Goal: Transaction & Acquisition: Register for event/course

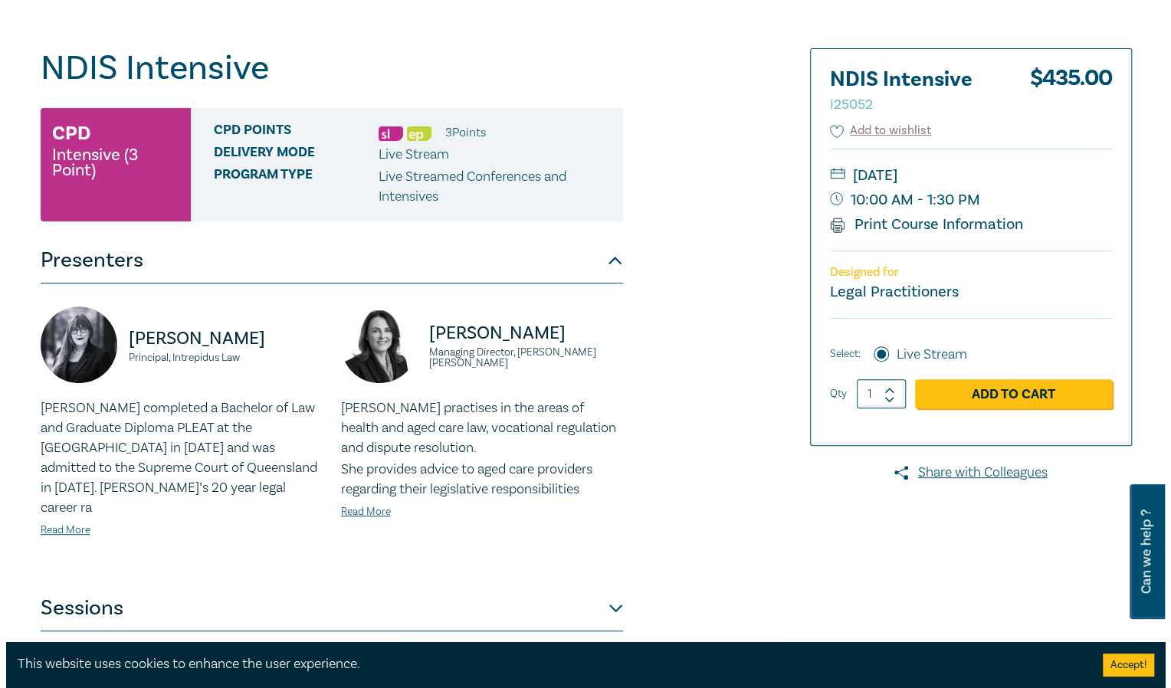
scroll to position [153, 0]
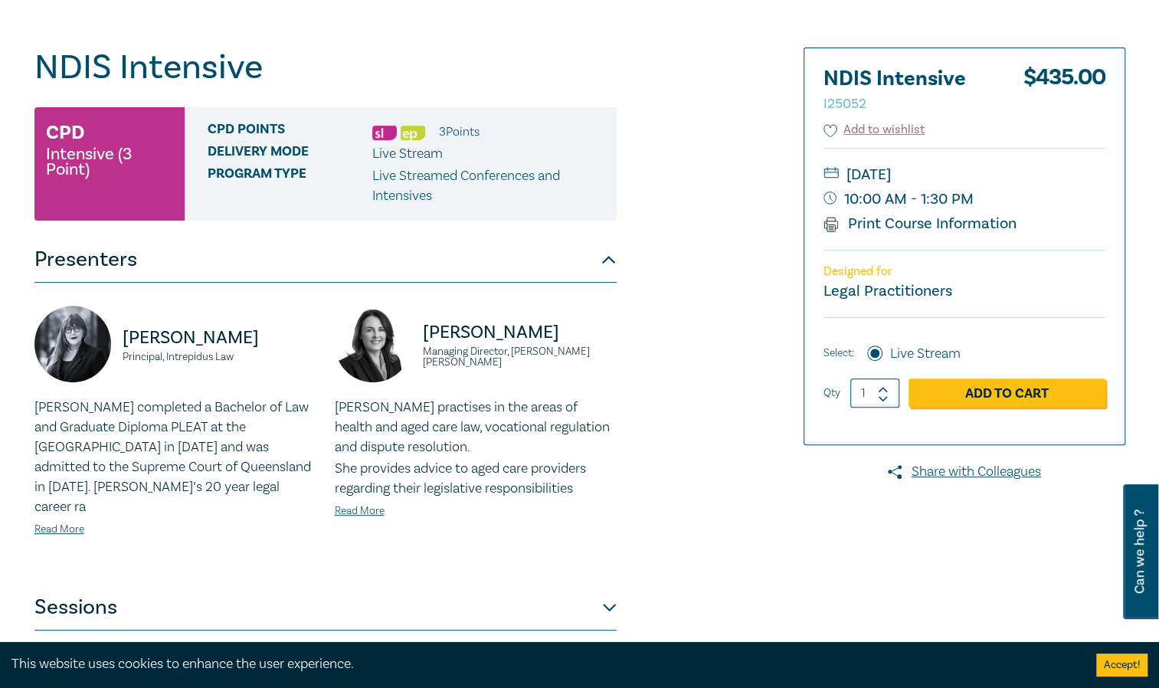
drag, startPoint x: 961, startPoint y: 225, endPoint x: 201, endPoint y: 602, distance: 848.9
click at [961, 224] on link "Print Course Information" at bounding box center [921, 224] width 194 height 20
click at [1017, 389] on link "Add to Cart" at bounding box center [1007, 393] width 197 height 29
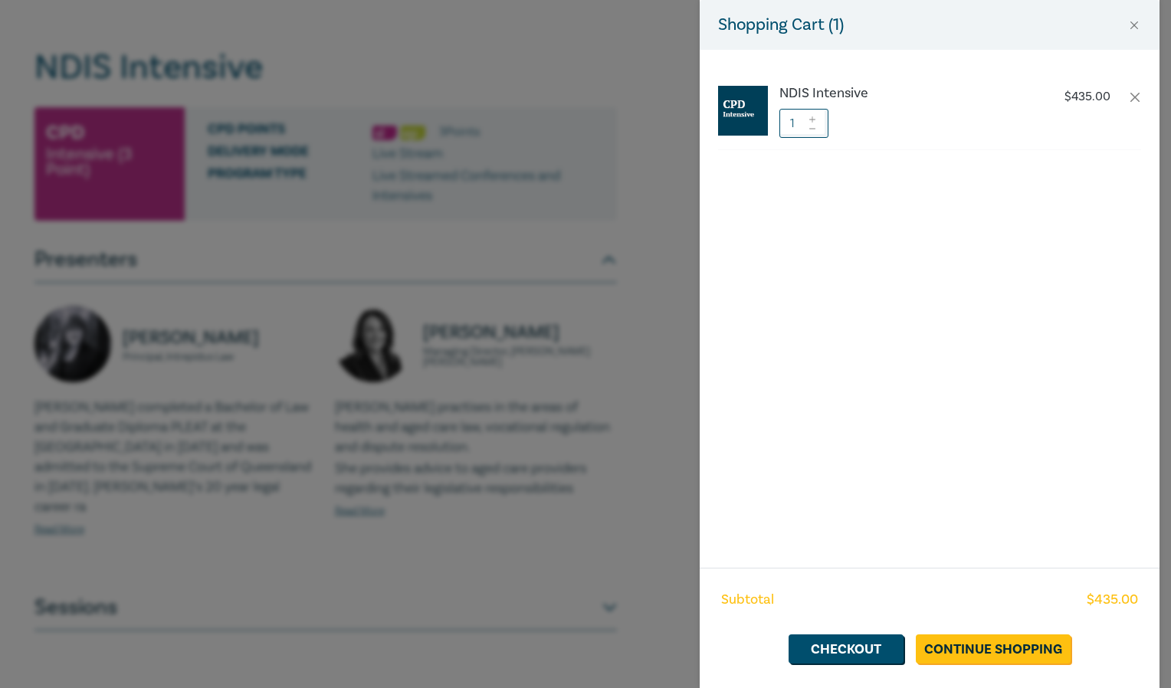
click at [877, 490] on div "NDIS Intensive $ 435.00 1" at bounding box center [930, 309] width 460 height 518
click at [1150, 437] on div "NDIS Intensive $ 435.00 1" at bounding box center [930, 309] width 460 height 518
click at [827, 464] on div "NDIS Intensive $ 435.00 1" at bounding box center [930, 309] width 460 height 518
click at [904, 484] on div "NDIS Intensive $ 435.00 1" at bounding box center [930, 309] width 460 height 518
click at [1134, 20] on button "Close" at bounding box center [1134, 25] width 14 height 14
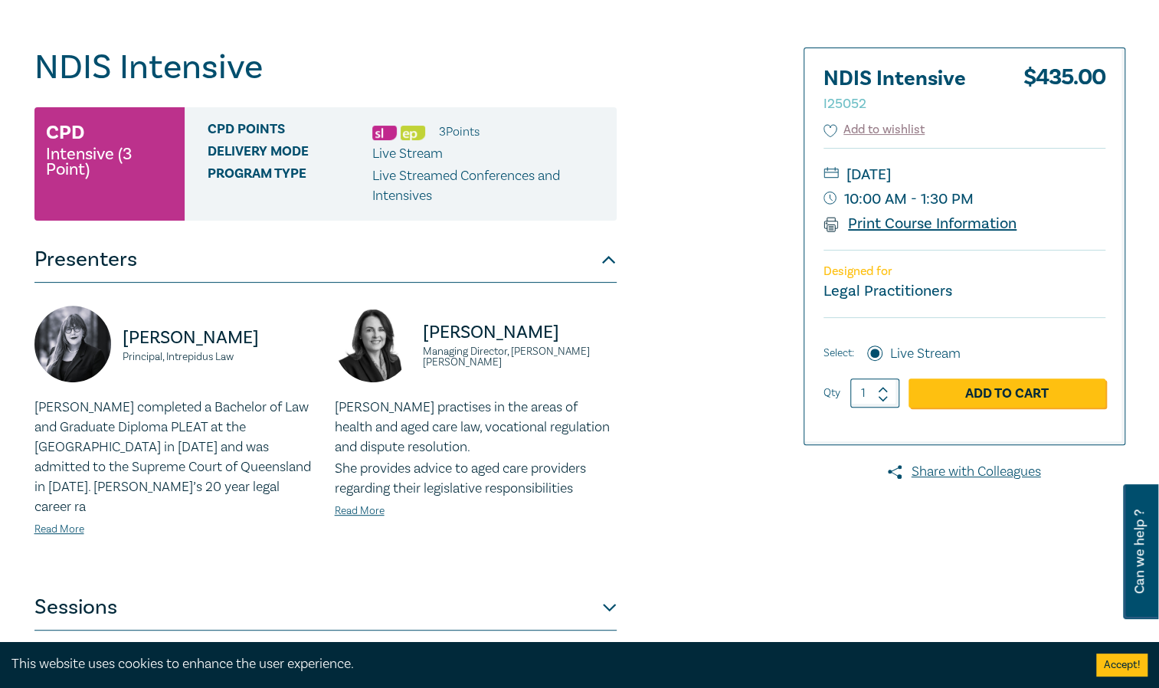
click at [903, 224] on link "Print Course Information" at bounding box center [921, 224] width 194 height 20
click at [1003, 392] on link "Add to Cart" at bounding box center [1007, 393] width 197 height 29
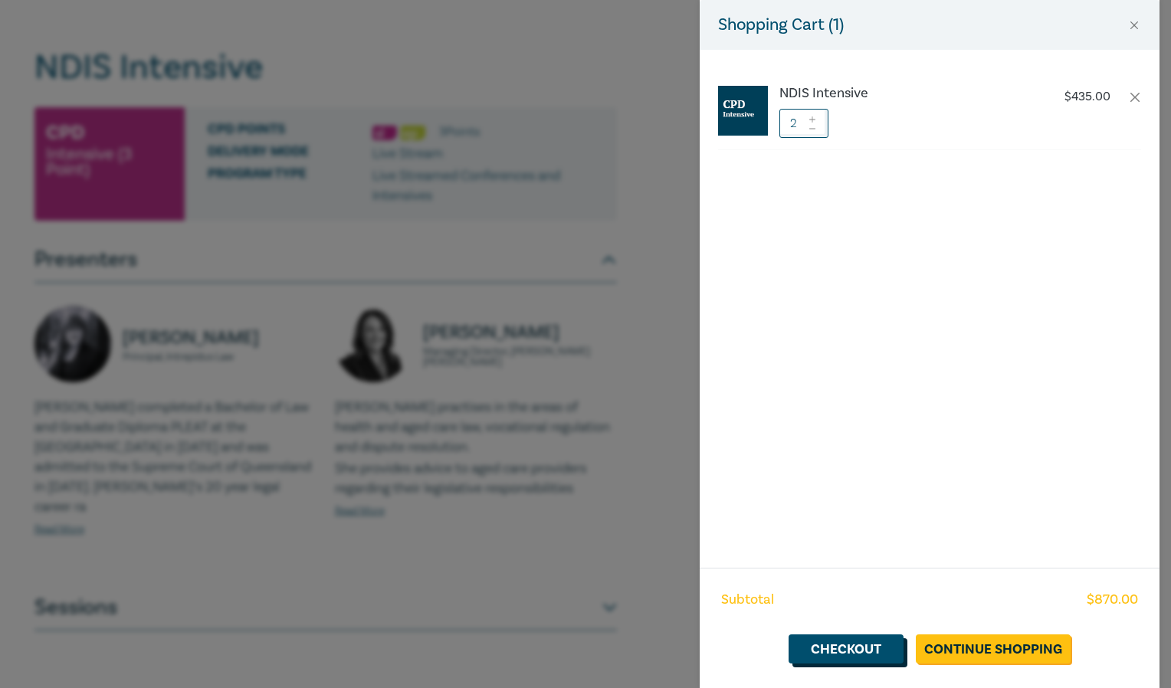
click at [865, 644] on link "Checkout" at bounding box center [846, 649] width 115 height 29
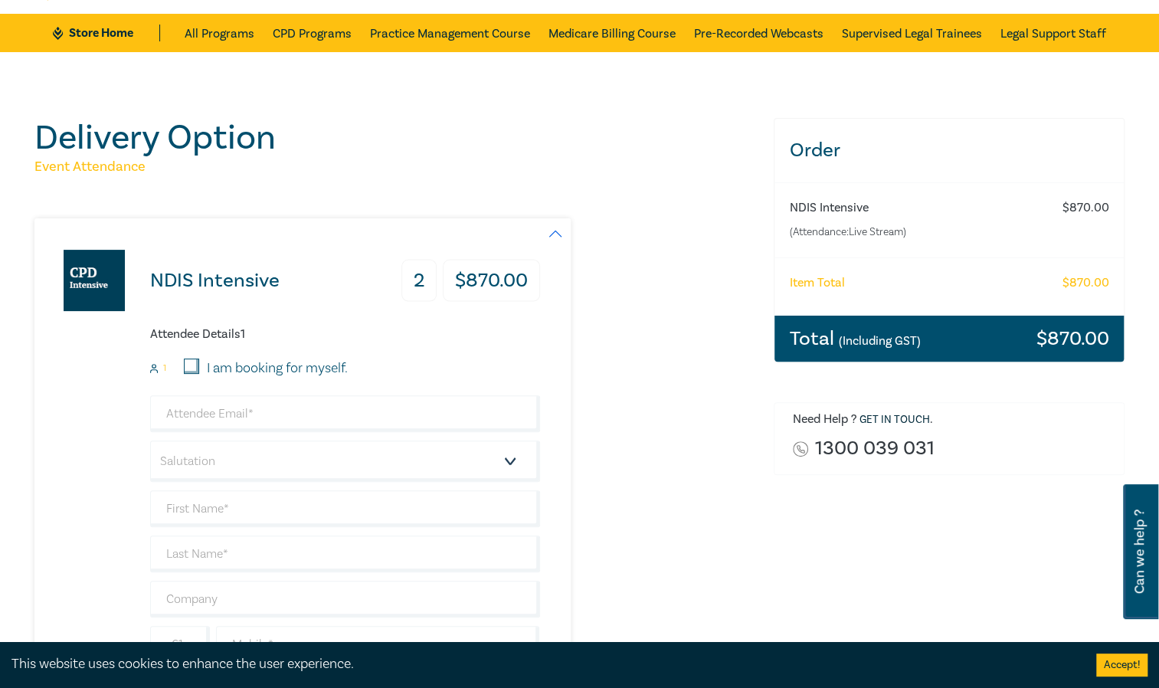
scroll to position [77, 0]
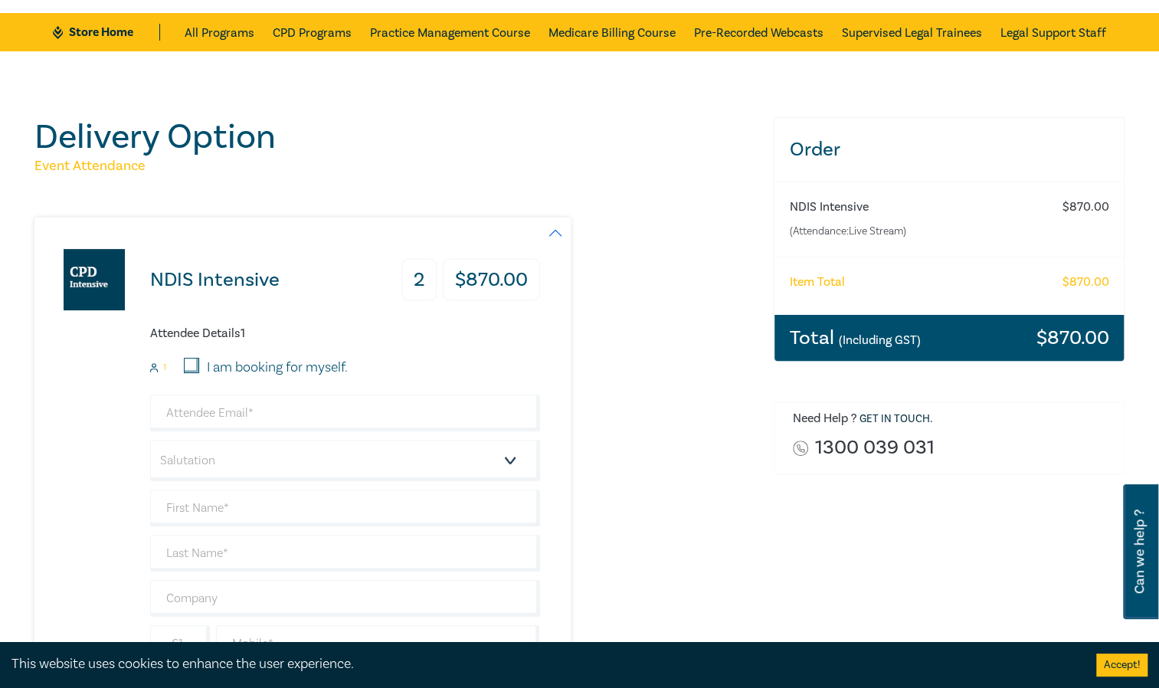
click at [420, 282] on h3 "2" at bounding box center [419, 280] width 35 height 42
click at [414, 280] on h3 "2" at bounding box center [419, 280] width 35 height 42
click at [553, 228] on button "button" at bounding box center [555, 233] width 31 height 31
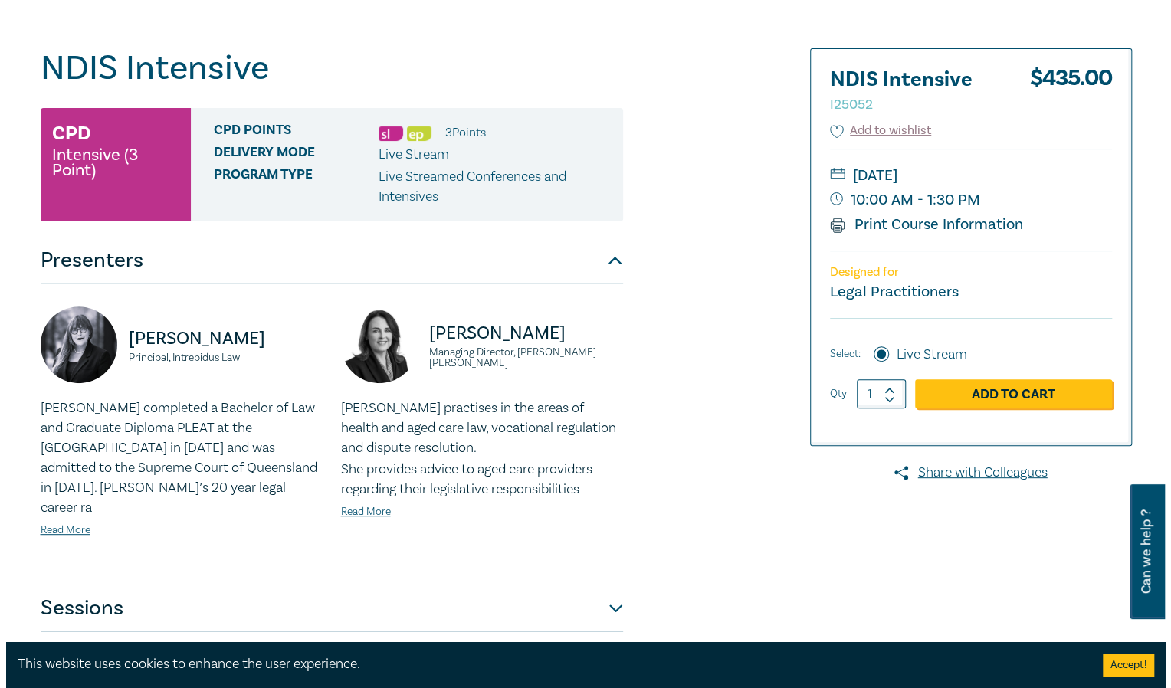
scroll to position [153, 0]
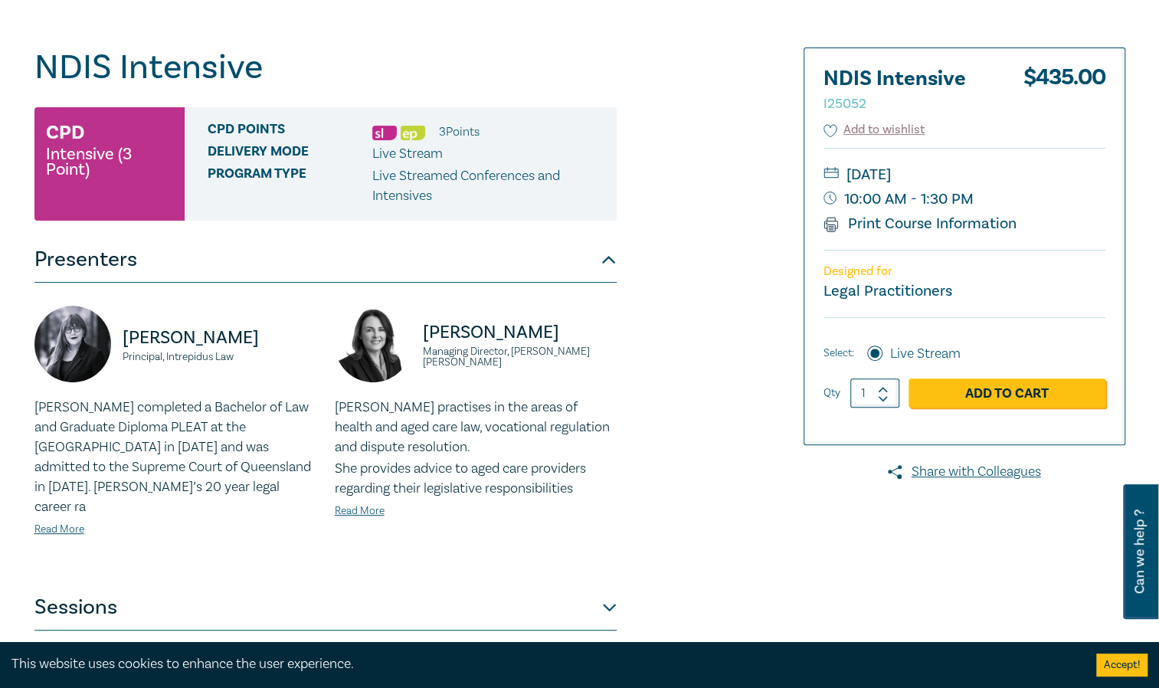
click at [884, 402] on div at bounding box center [883, 393] width 11 height 29
click at [884, 397] on icon at bounding box center [883, 398] width 11 height 7
click at [879, 389] on icon at bounding box center [883, 389] width 11 height 7
drag, startPoint x: 869, startPoint y: 392, endPoint x: 815, endPoint y: 398, distance: 54.8
click at [815, 398] on div "NDIS Intensive I25052 $ 435.00 Add to wishlist Thursday, 23 October 2025 10:00 …" at bounding box center [965, 246] width 320 height 396
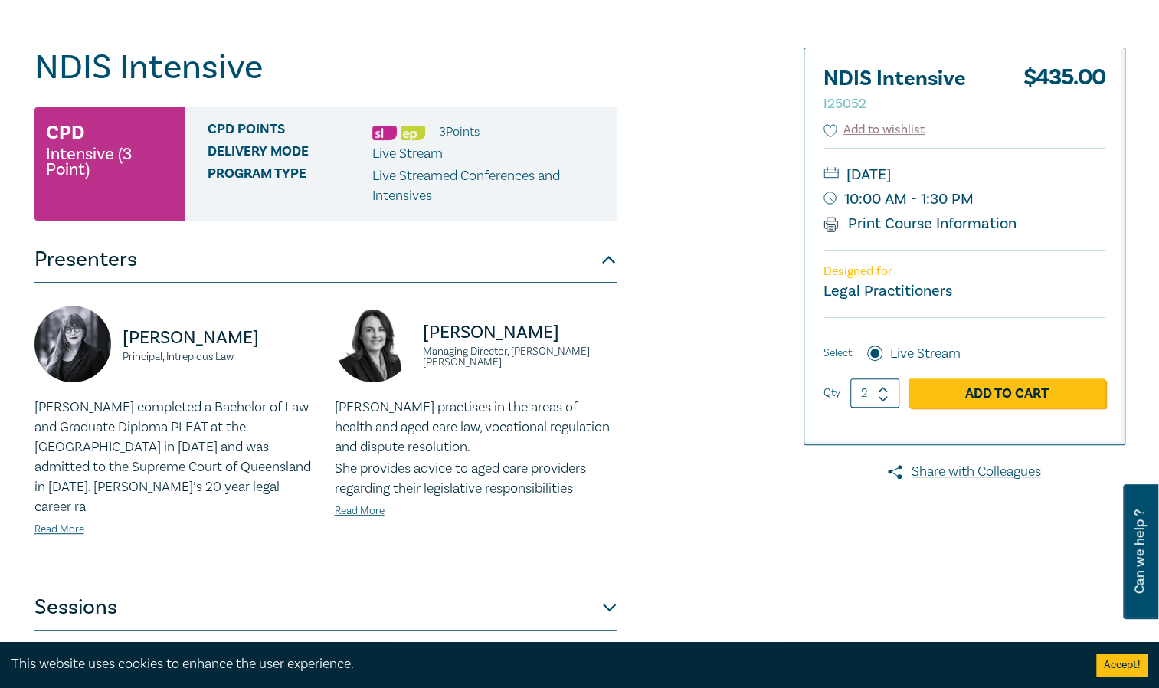
type input "2"
click at [782, 516] on div at bounding box center [950, 431] width 370 height 766
click at [995, 391] on link "Add to Cart" at bounding box center [1007, 393] width 197 height 29
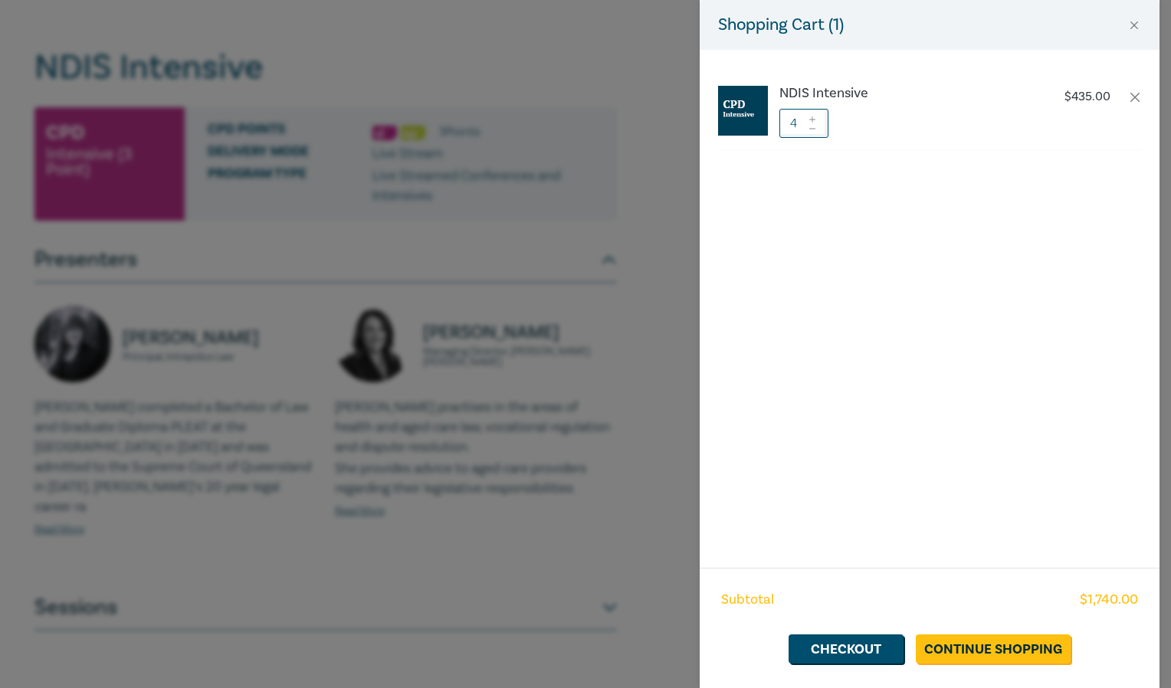
click at [811, 127] on icon at bounding box center [812, 129] width 11 height 6
click at [814, 127] on icon at bounding box center [812, 129] width 11 height 6
click at [858, 641] on link "Checkout" at bounding box center [846, 649] width 115 height 29
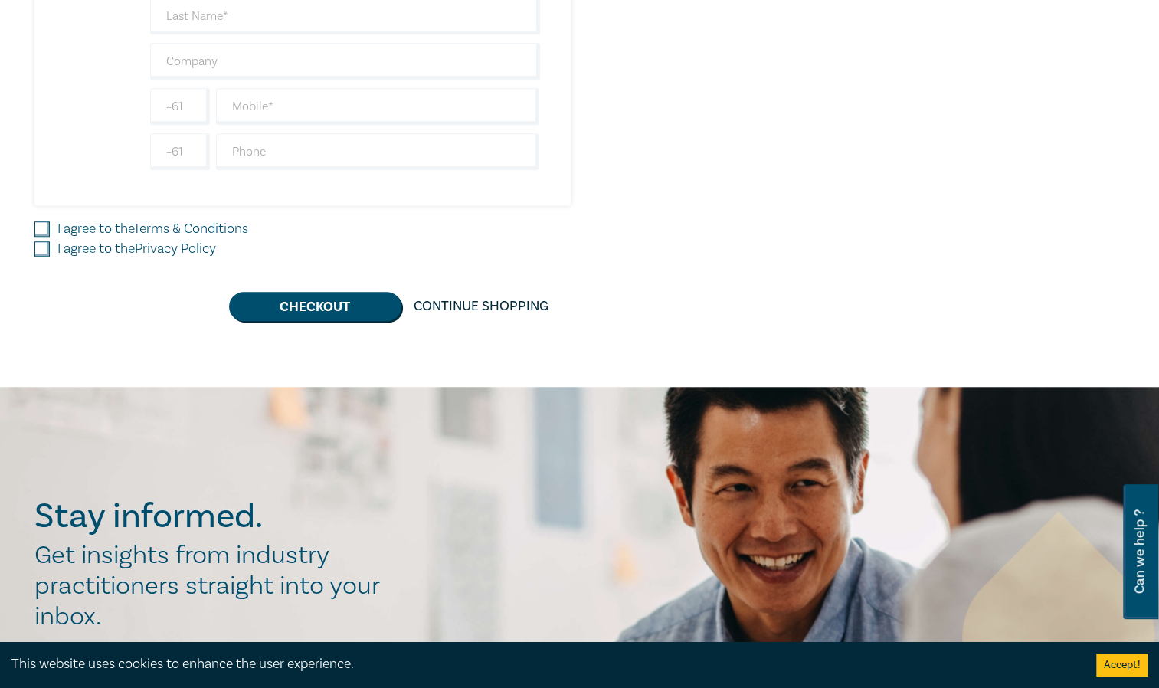
scroll to position [613, 0]
click at [43, 223] on input "I agree to the Terms & Conditions" at bounding box center [41, 229] width 15 height 15
checkbox input "true"
click at [38, 247] on input "I agree to the Privacy Policy" at bounding box center [41, 249] width 15 height 15
checkbox input "true"
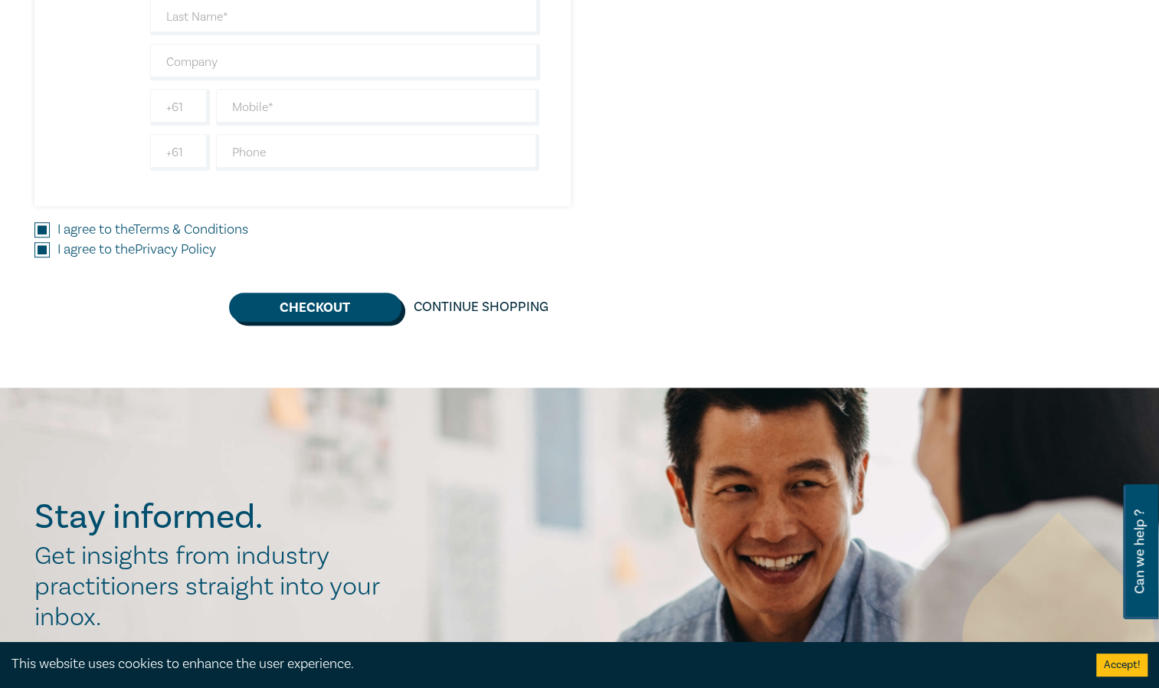
click at [348, 303] on button "Checkout" at bounding box center [315, 307] width 172 height 29
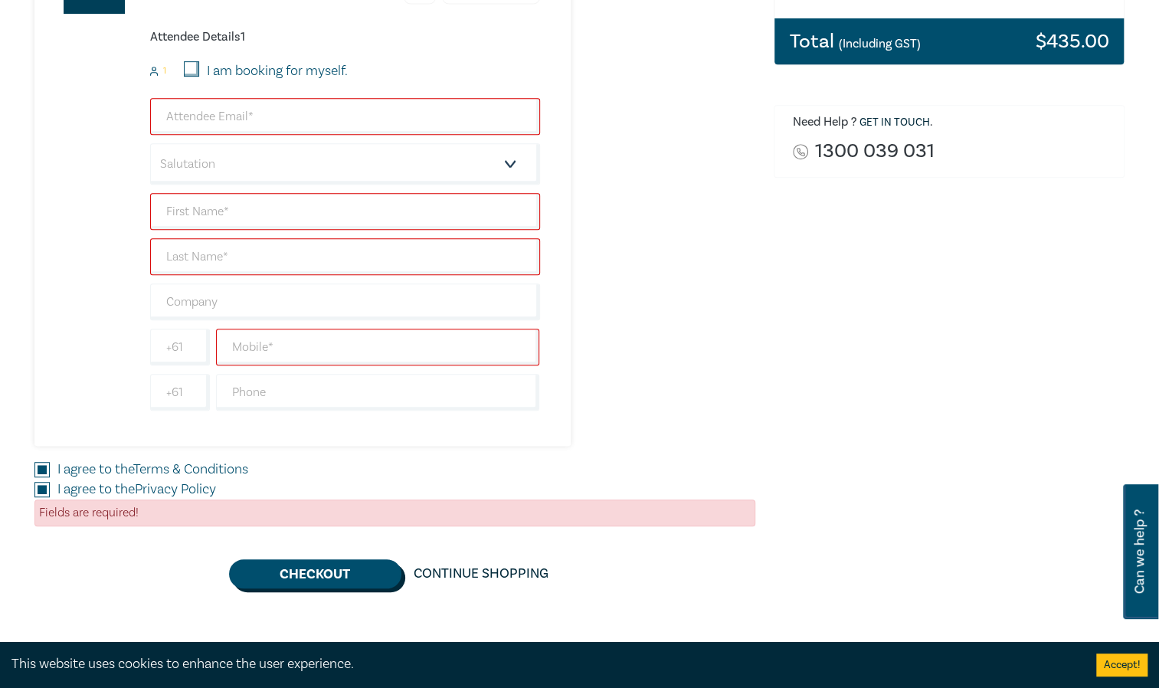
scroll to position [307, 0]
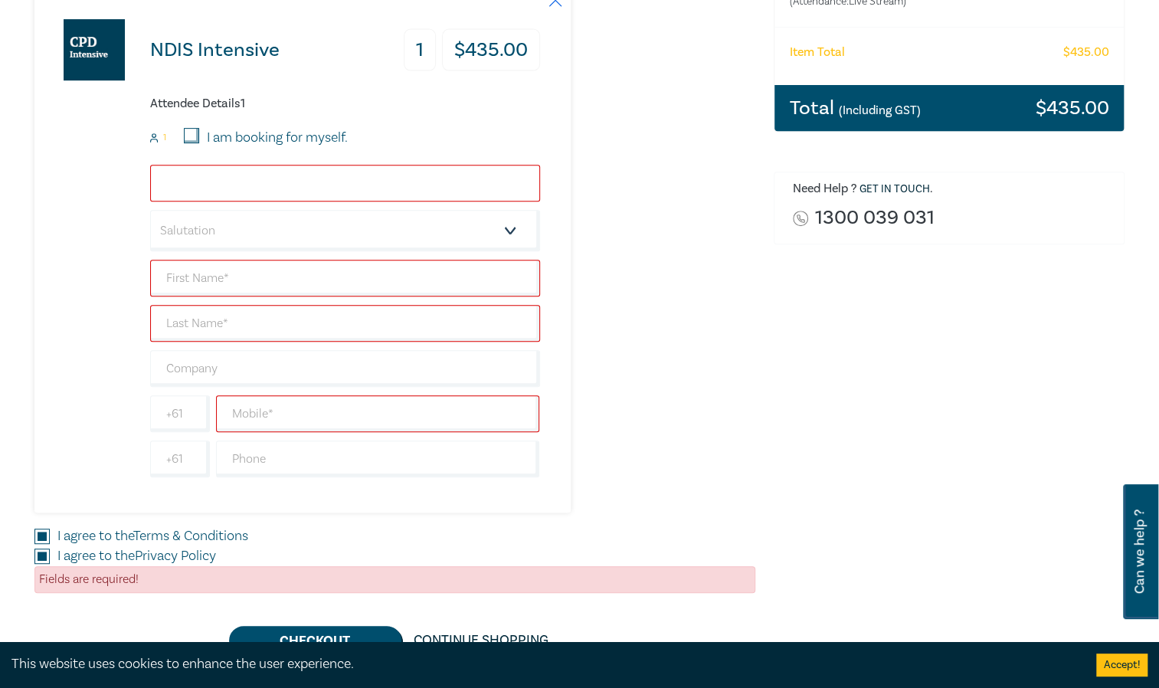
click at [226, 181] on input "email" at bounding box center [345, 183] width 390 height 37
type input "thilananhnguyen@yahoo.com"
type input "Lan Anh Thi"
type input "Nguyen"
type input "Crystal Disability and Coordination Supports Pty Ltd"
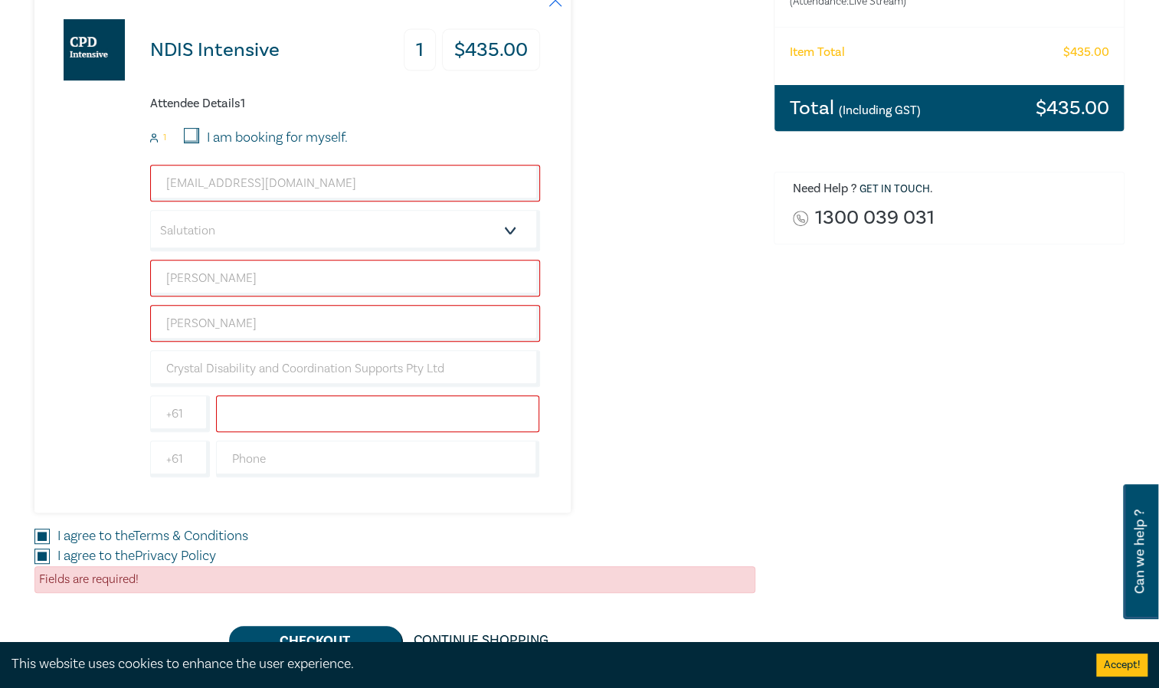
click at [326, 401] on input "text" at bounding box center [378, 413] width 324 height 37
type input "0450581441"
click at [276, 454] on input "text" at bounding box center [378, 459] width 324 height 37
type input "0400132452"
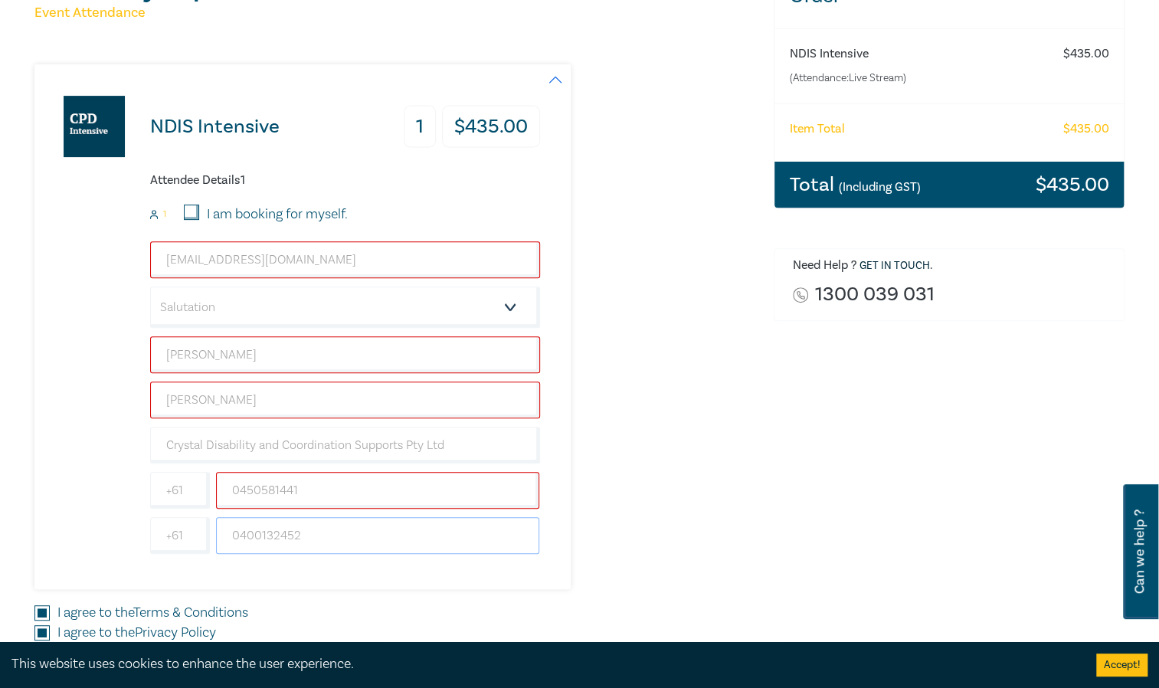
scroll to position [460, 0]
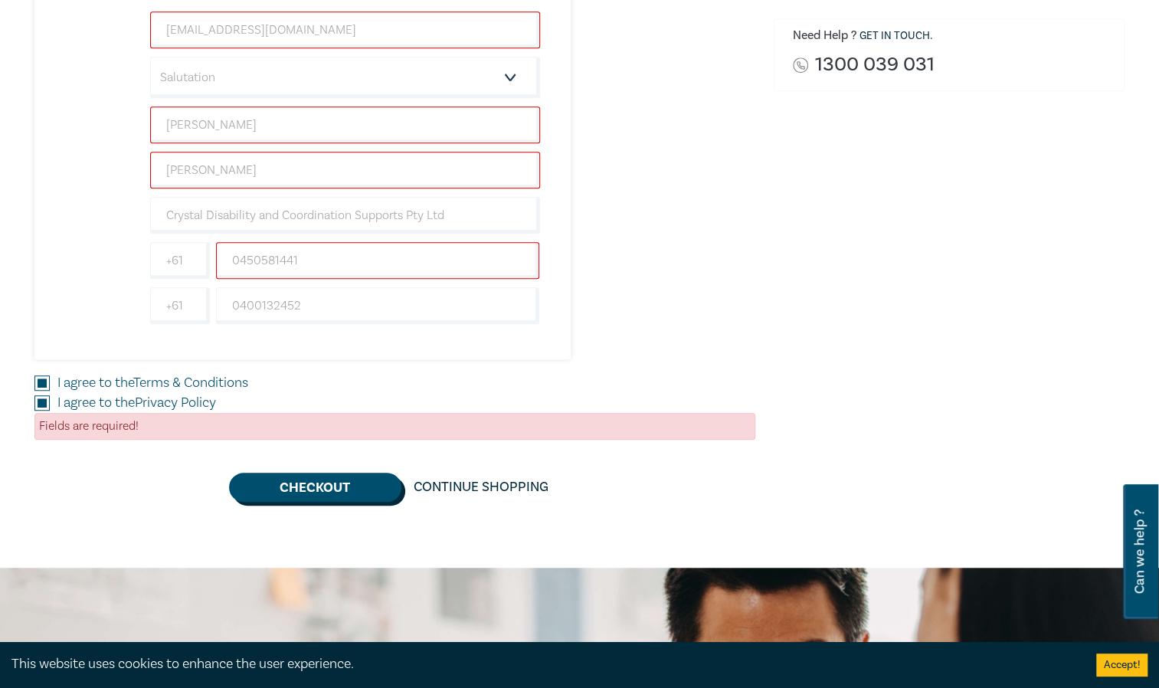
click at [334, 482] on button "Checkout" at bounding box center [315, 487] width 172 height 29
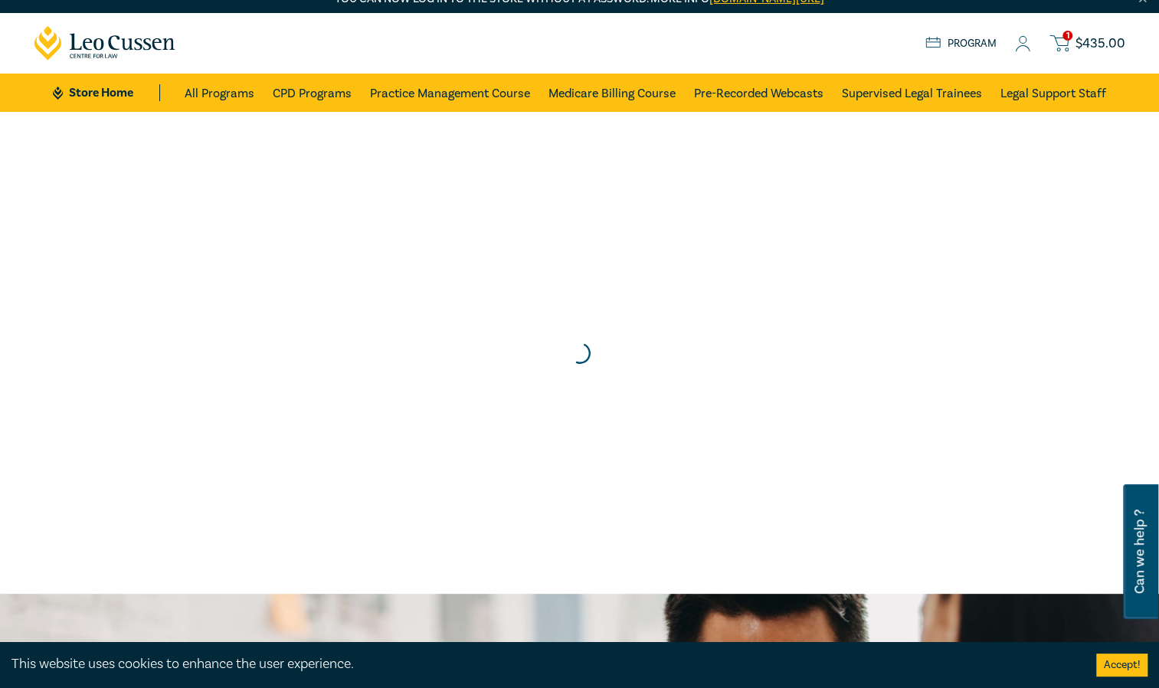
scroll to position [0, 0]
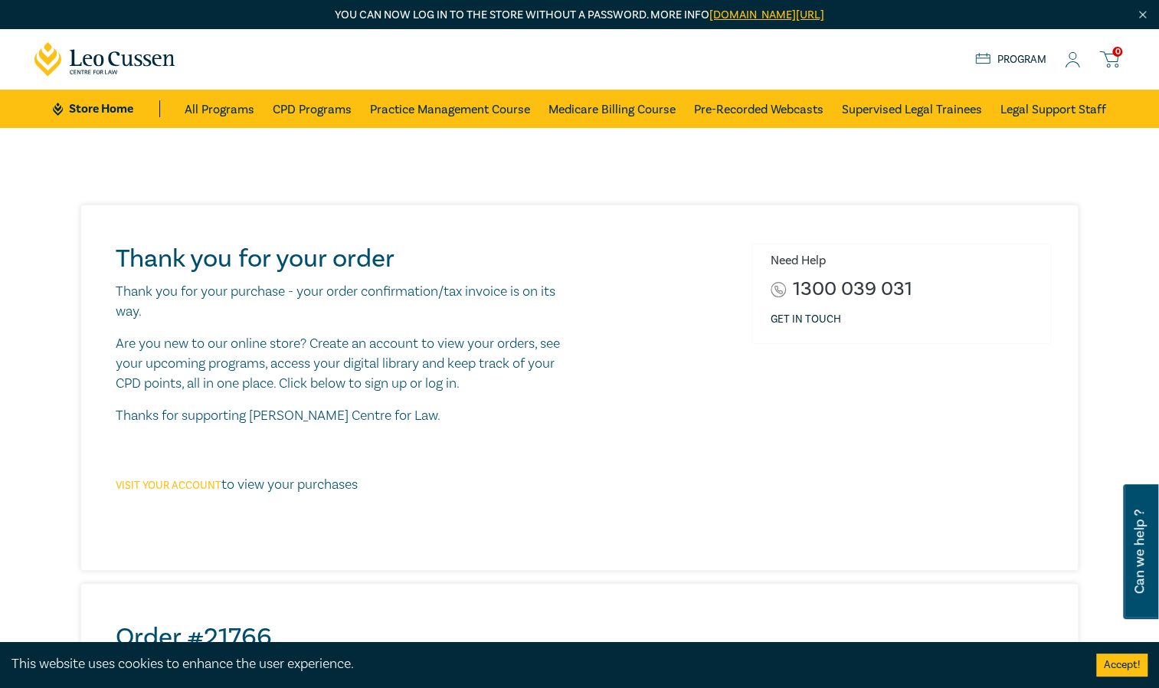
click at [182, 480] on link "Visit your account" at bounding box center [169, 486] width 106 height 14
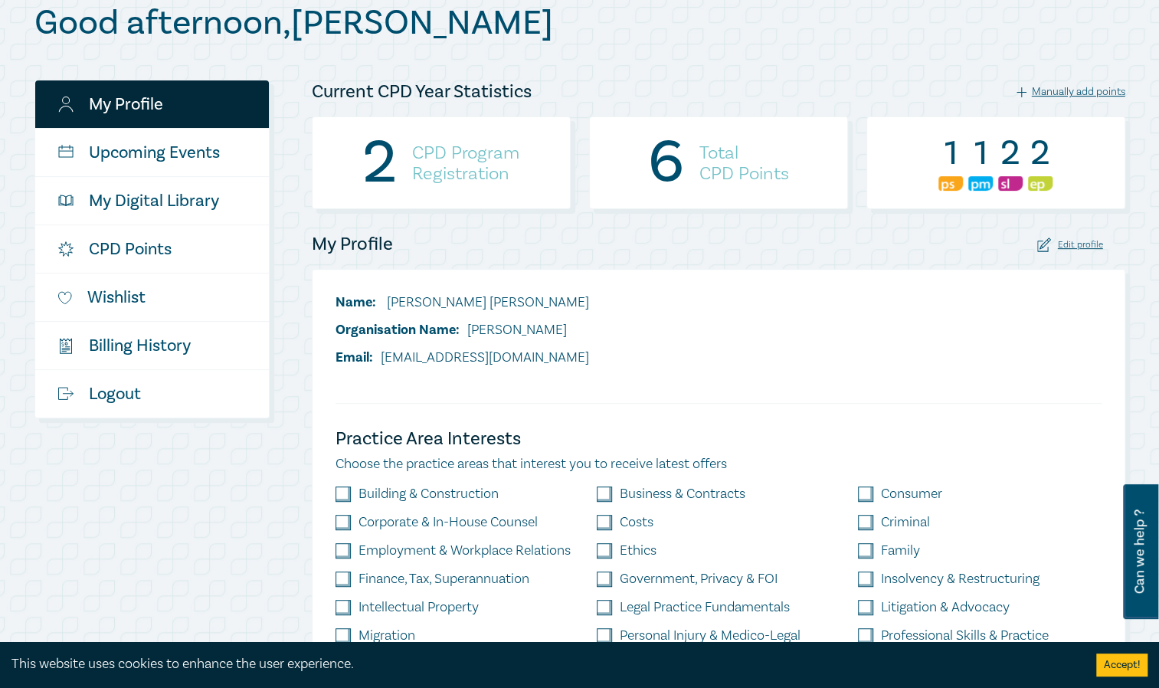
scroll to position [193, 0]
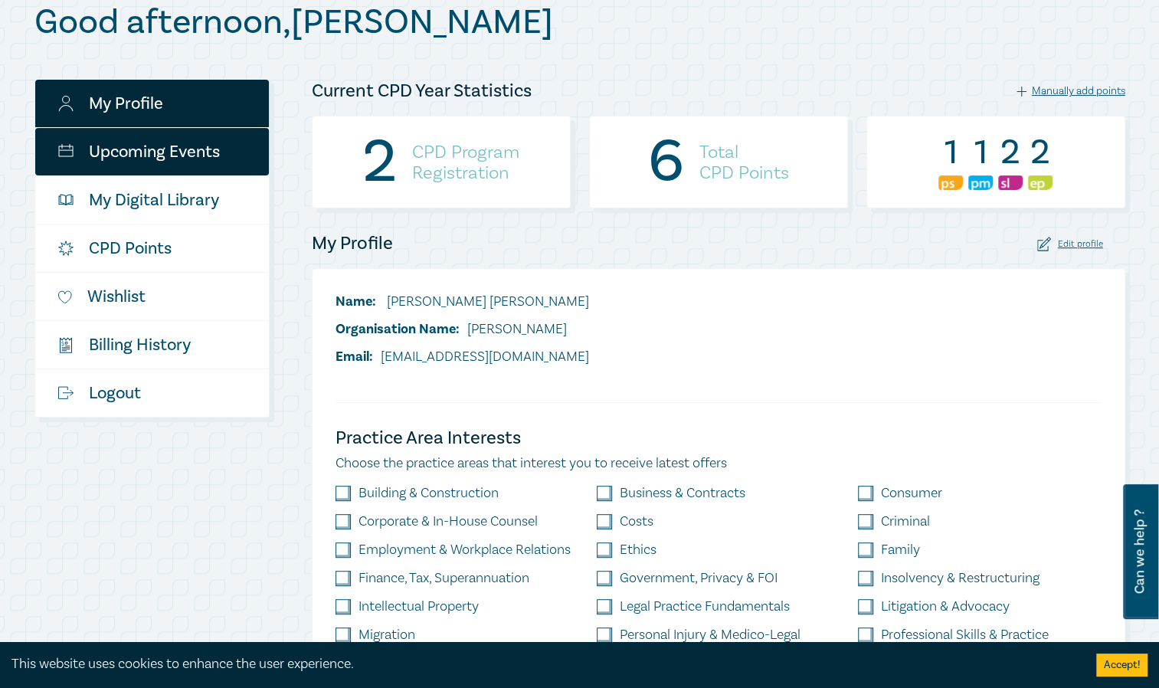
click at [189, 153] on link "Upcoming Events" at bounding box center [152, 152] width 234 height 48
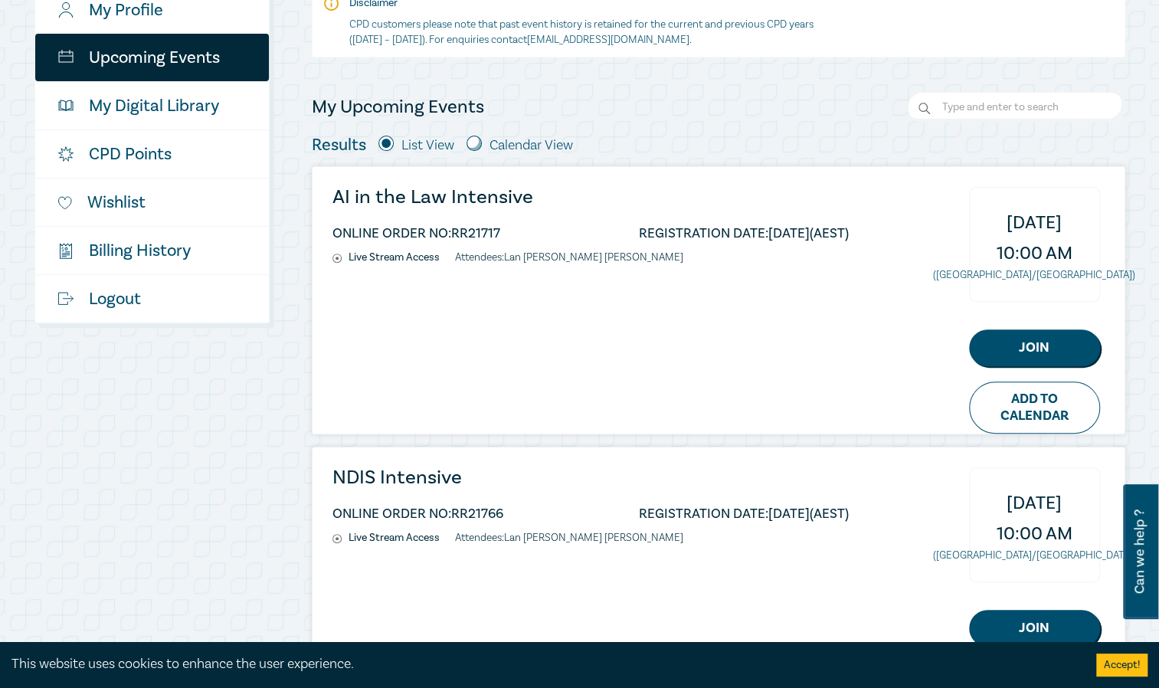
scroll to position [133, 0]
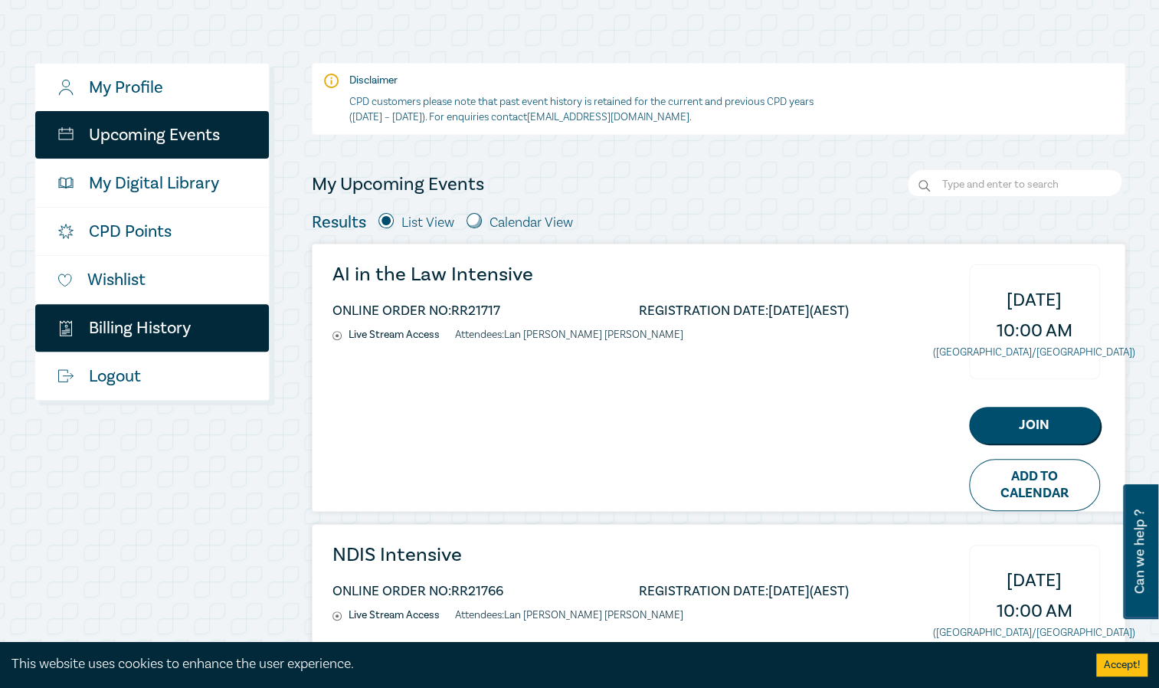
click at [173, 319] on link "$ Billing History" at bounding box center [152, 328] width 234 height 48
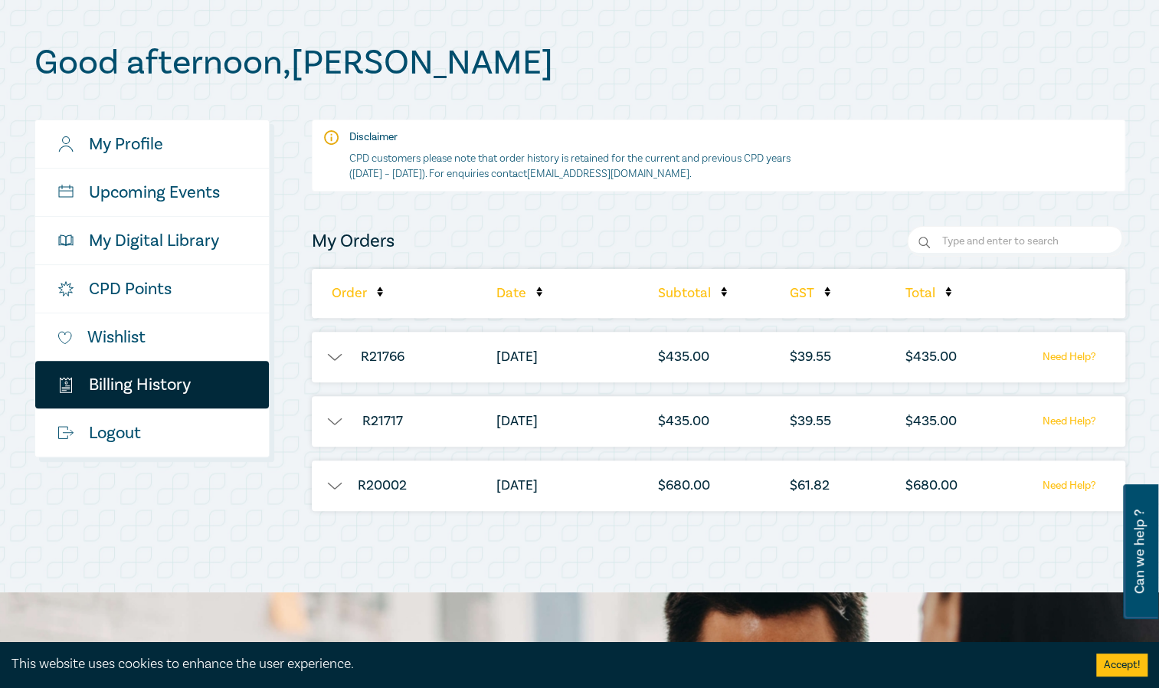
scroll to position [153, 0]
click at [332, 353] on button "button" at bounding box center [335, 356] width 46 height 15
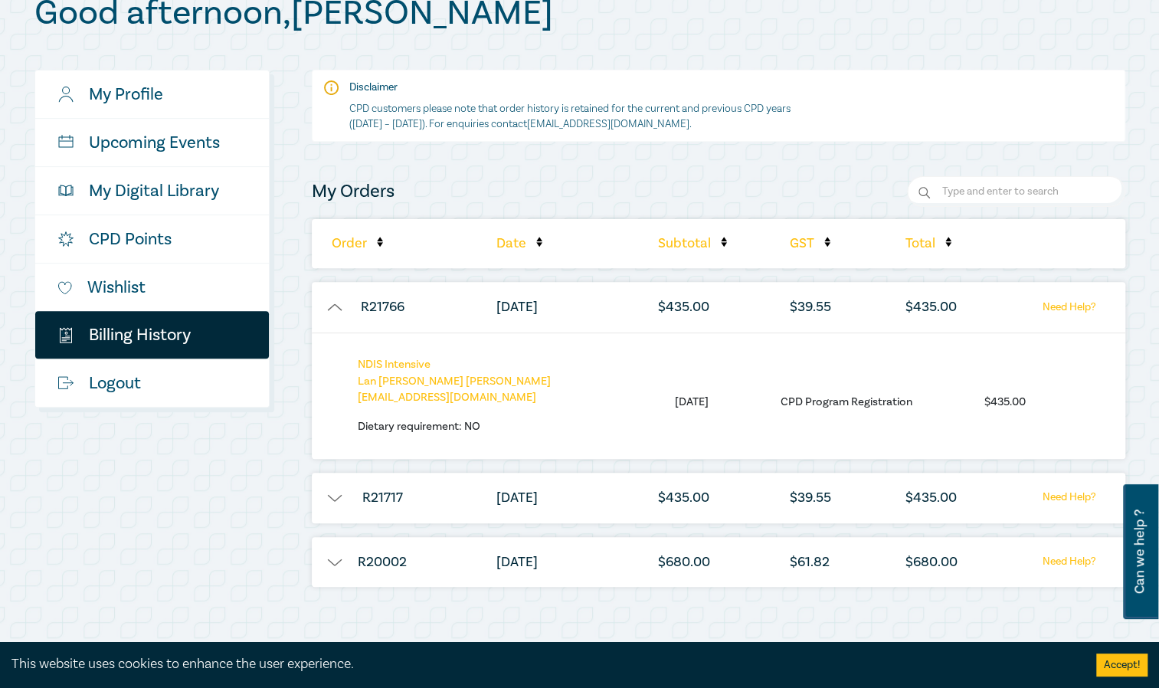
scroll to position [230, 0]
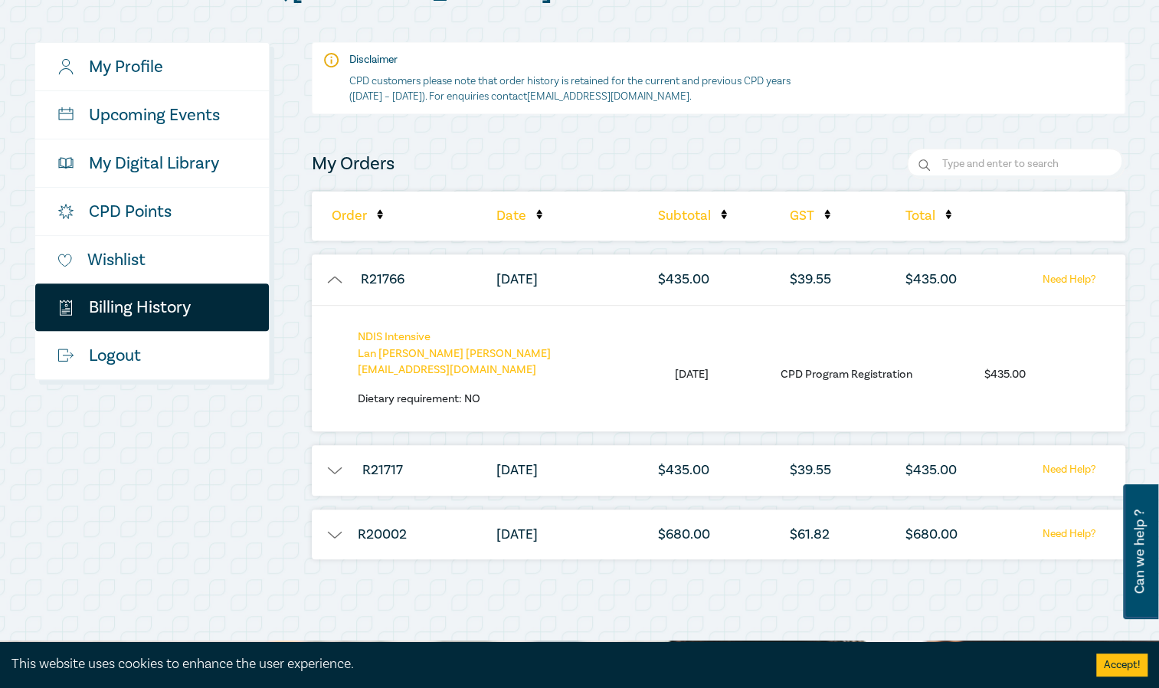
click at [340, 466] on button "button" at bounding box center [335, 470] width 46 height 15
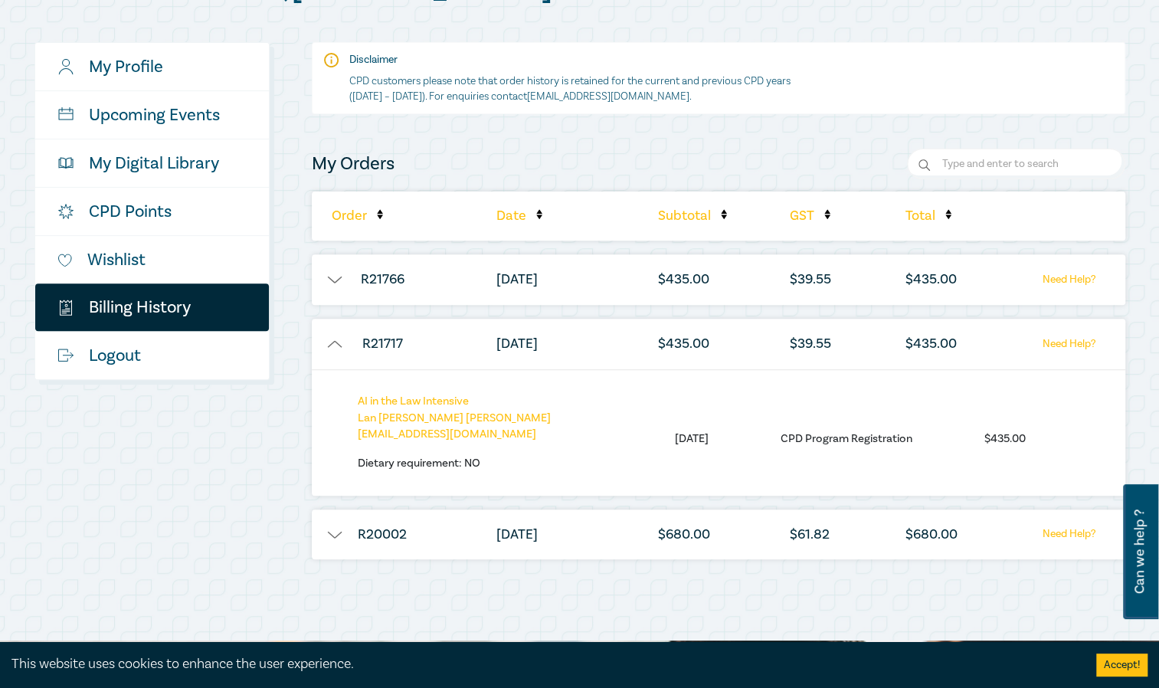
click at [333, 533] on button "button" at bounding box center [335, 534] width 46 height 15
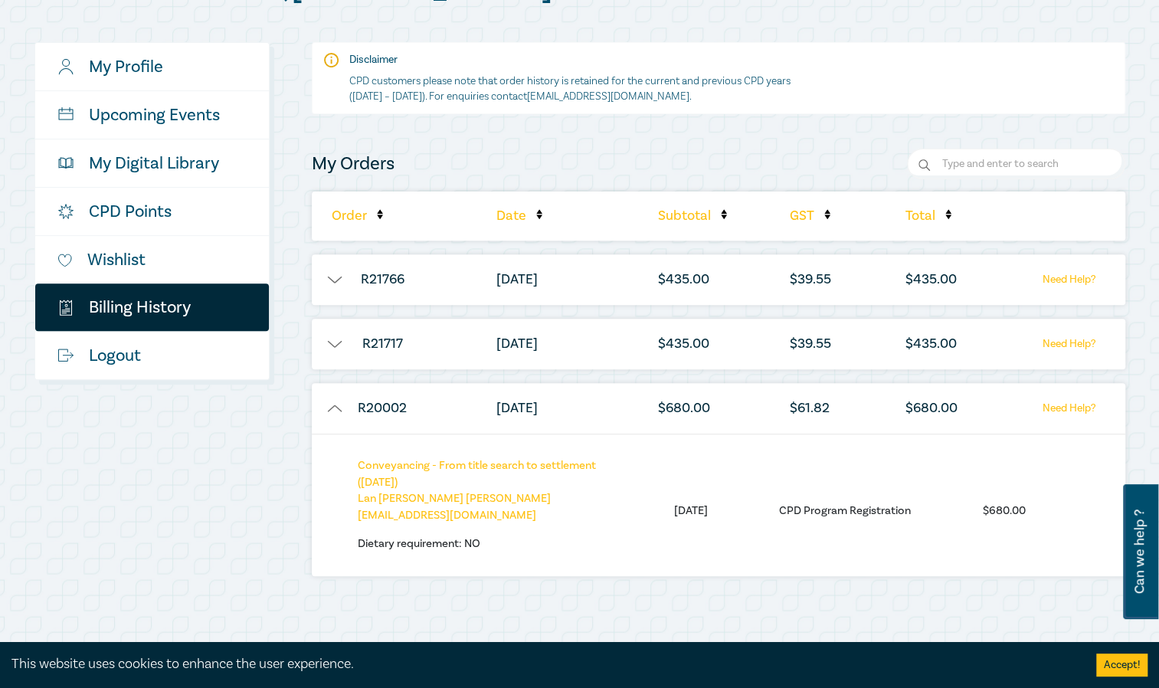
click at [336, 342] on button "button" at bounding box center [335, 343] width 46 height 15
